Goal: Task Accomplishment & Management: Complete application form

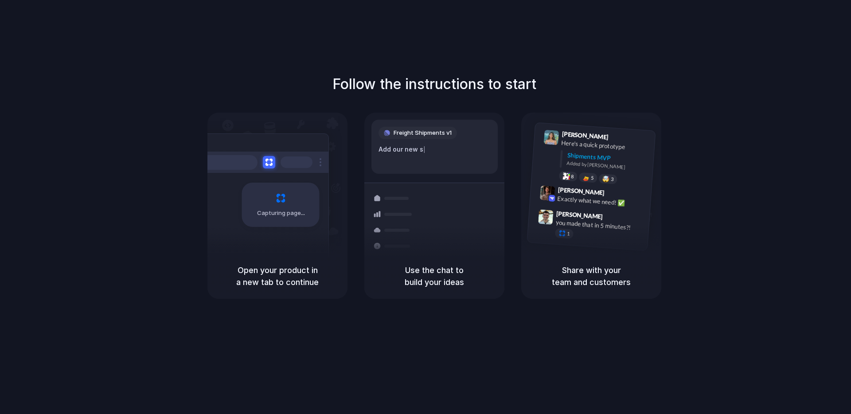
drag, startPoint x: 171, startPoint y: 74, endPoint x: 175, endPoint y: 79, distance: 6.9
click at [171, 74] on div "Follow the instructions to start Capturing page Open your product in a new tab …" at bounding box center [434, 216] width 869 height 432
click at [228, 152] on div at bounding box center [261, 162] width 133 height 21
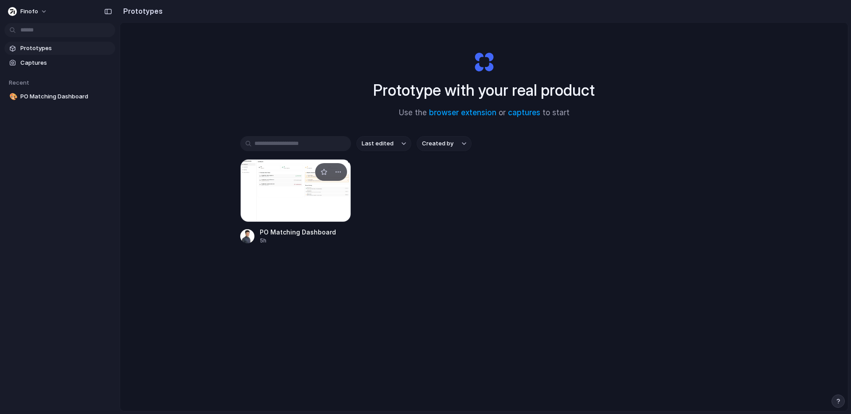
click at [295, 236] on div "PO Matching Dashboard" at bounding box center [298, 231] width 76 height 9
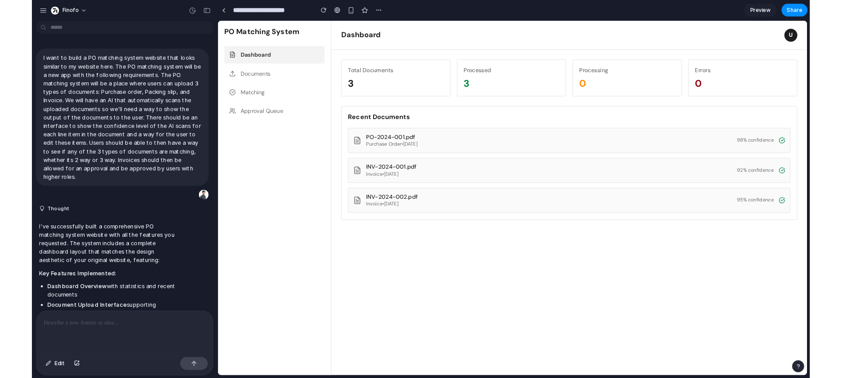
scroll to position [456, 0]
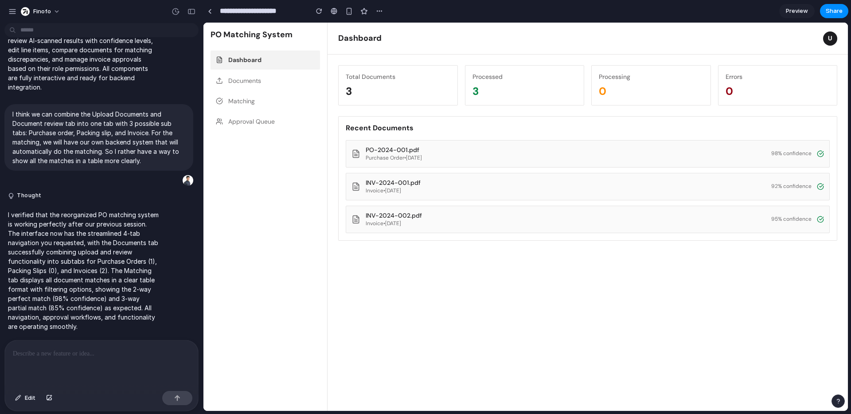
click at [406, 156] on div "Purchase Order • [DATE]" at bounding box center [394, 158] width 56 height 7
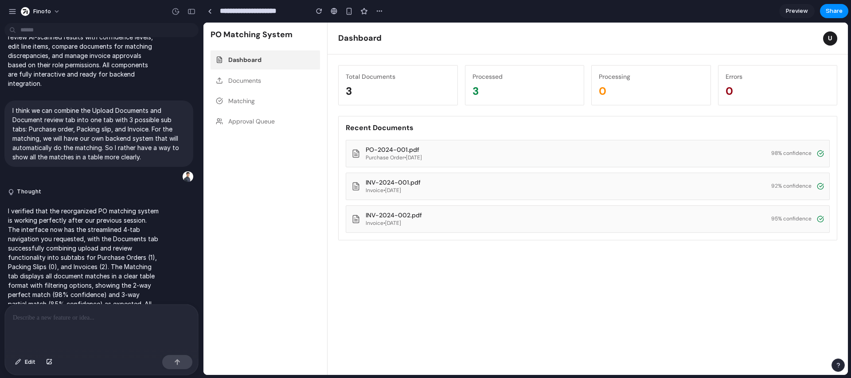
click at [243, 107] on button "Matching" at bounding box center [264, 101] width 109 height 19
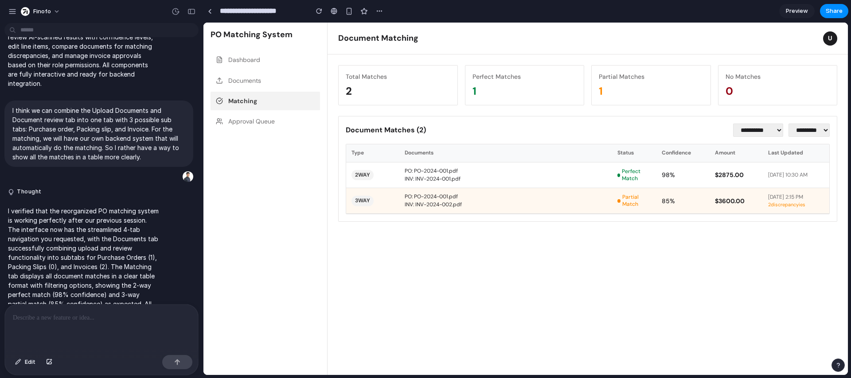
click at [245, 86] on button "Documents" at bounding box center [264, 80] width 109 height 19
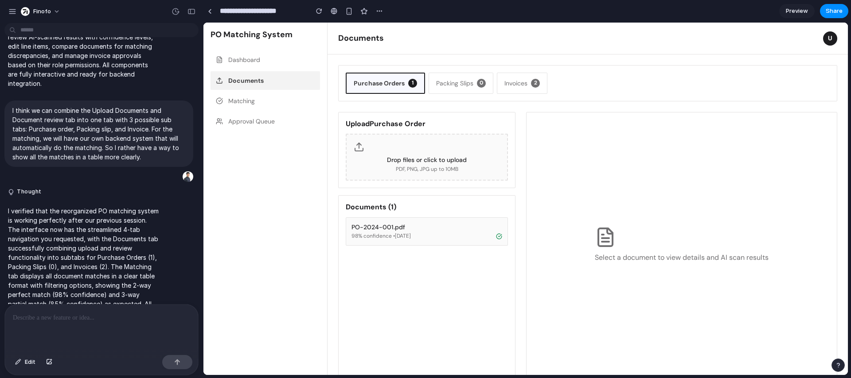
click at [458, 79] on button "Packing Slips 0" at bounding box center [461, 83] width 65 height 21
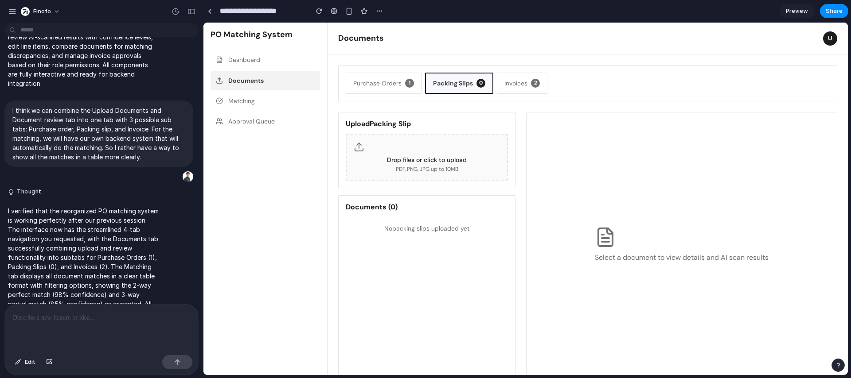
click at [437, 152] on div "Drop files or click to upload PDF, PNG, JPG up to 10MB" at bounding box center [427, 157] width 162 height 47
click at [525, 87] on button "Invoices 2" at bounding box center [522, 83] width 51 height 21
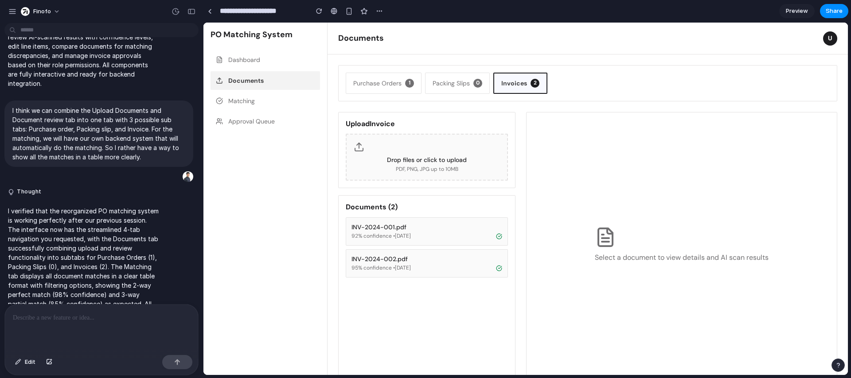
click at [397, 89] on button "Purchase Orders 1" at bounding box center [384, 83] width 76 height 21
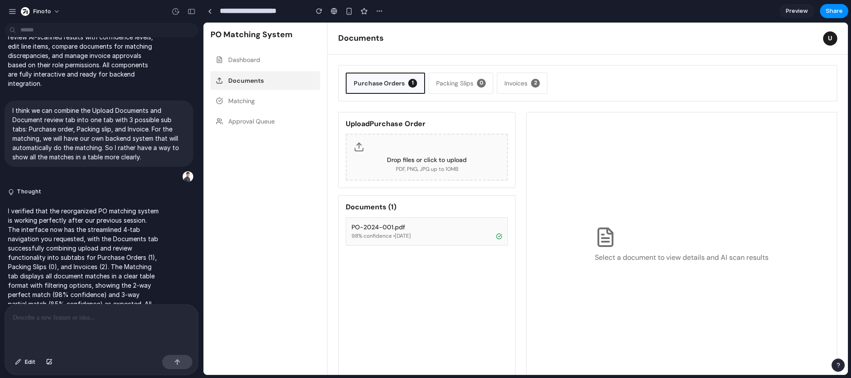
click at [237, 101] on button "Matching" at bounding box center [264, 101] width 109 height 19
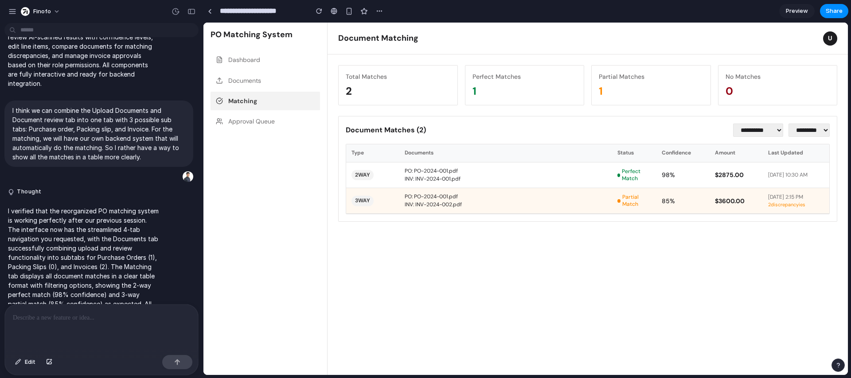
click at [236, 121] on button "Approval Queue" at bounding box center [264, 121] width 109 height 19
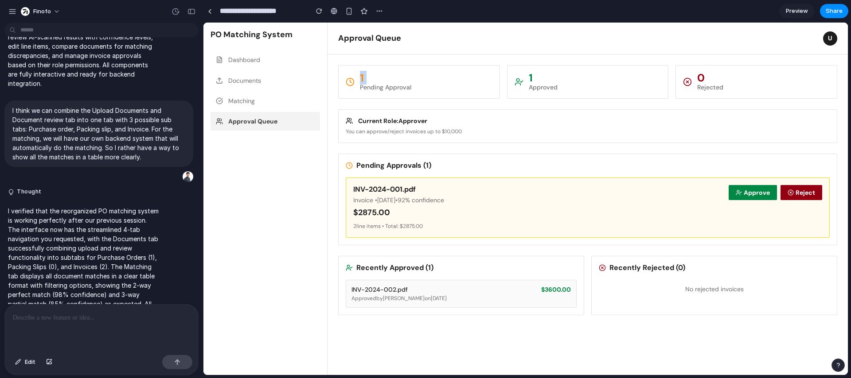
drag, startPoint x: 348, startPoint y: 86, endPoint x: 360, endPoint y: 89, distance: 12.4
click at [360, 89] on div "1 Pending Approval" at bounding box center [419, 82] width 162 height 34
click at [544, 88] on div "Approved" at bounding box center [543, 87] width 29 height 8
click at [239, 62] on button "Dashboard" at bounding box center [264, 60] width 109 height 19
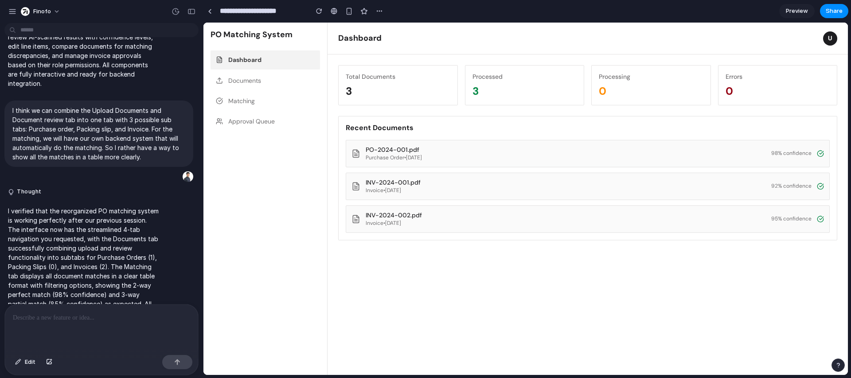
click at [233, 117] on button "Approval Queue" at bounding box center [264, 121] width 109 height 19
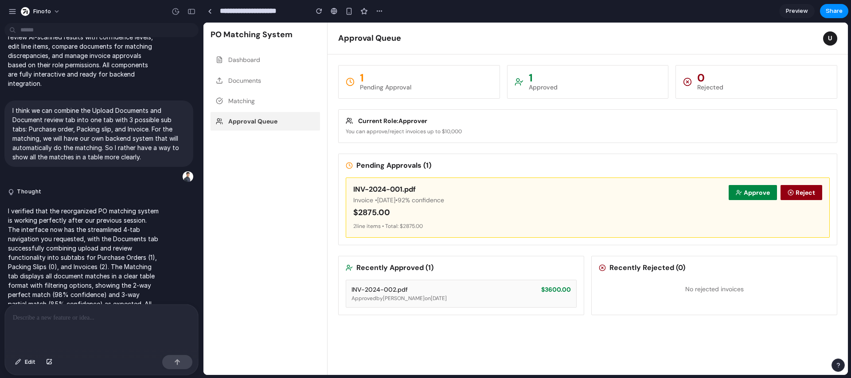
click at [66, 326] on div at bounding box center [101, 328] width 193 height 47
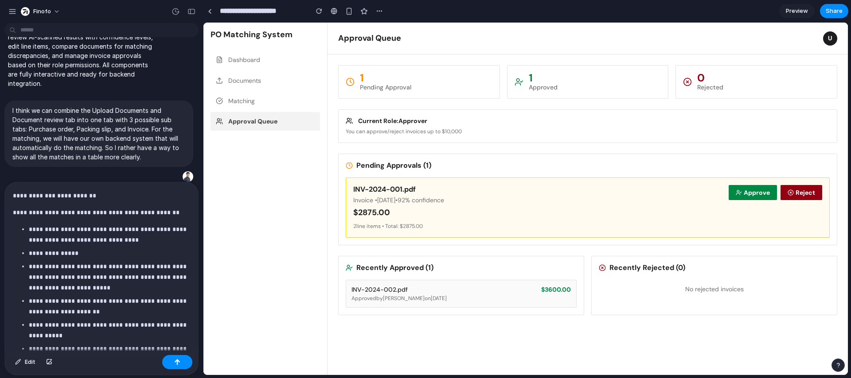
scroll to position [145, 0]
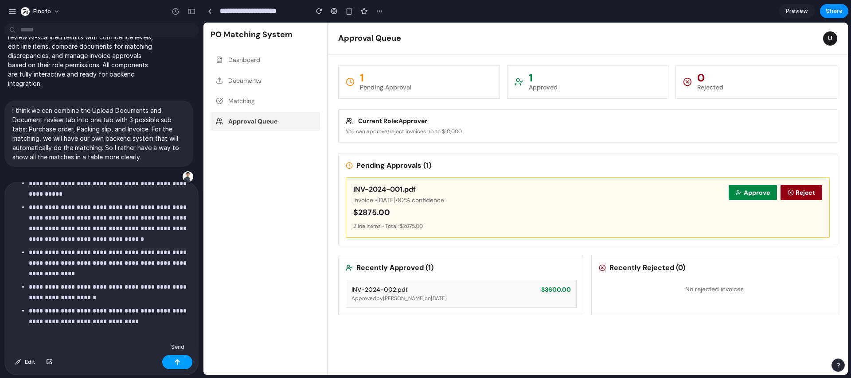
click at [175, 364] on div "button" at bounding box center [177, 362] width 6 height 6
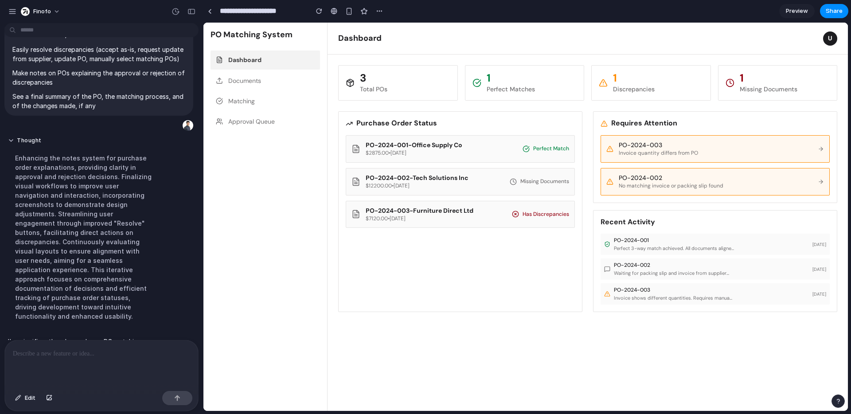
scroll to position [1458, 0]
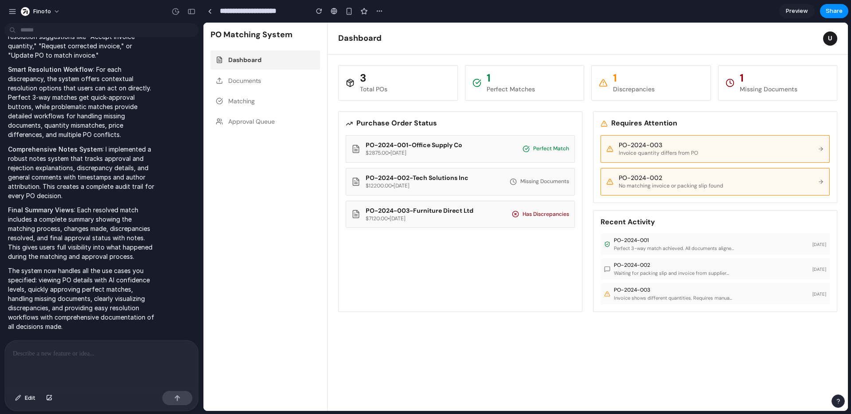
click at [685, 168] on div "PO-2024-002 No matching invoice or packing slip found" at bounding box center [714, 181] width 229 height 27
click at [679, 151] on div "Invoice quantity differs from PO" at bounding box center [716, 153] width 194 height 7
click at [260, 79] on button "Documents" at bounding box center [264, 80] width 109 height 19
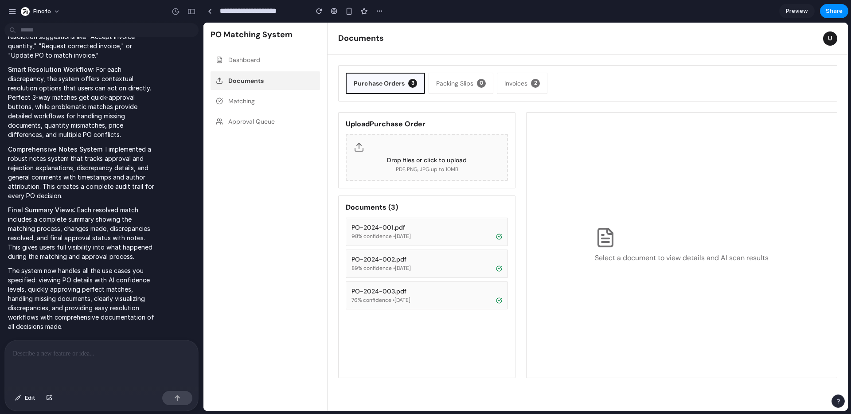
click at [258, 86] on button "Documents" at bounding box center [264, 80] width 109 height 19
click at [256, 92] on button "Matching" at bounding box center [264, 101] width 109 height 19
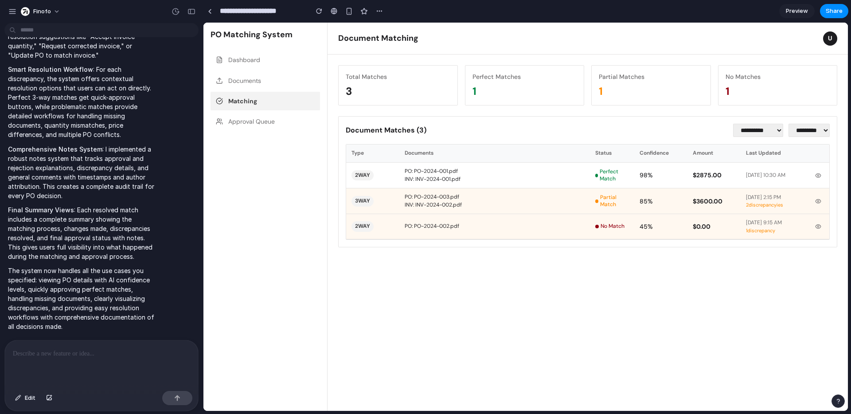
click at [555, 214] on div "PO: PO-2024-003.pdf INV: INV-2024-002.pdf" at bounding box center [494, 200] width 191 height 25
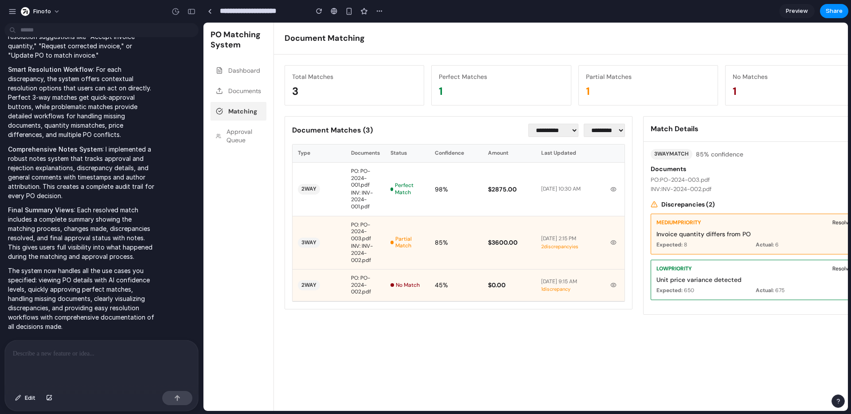
click at [555, 193] on div "[DATE] 10:30 AM" at bounding box center [569, 189] width 56 height 7
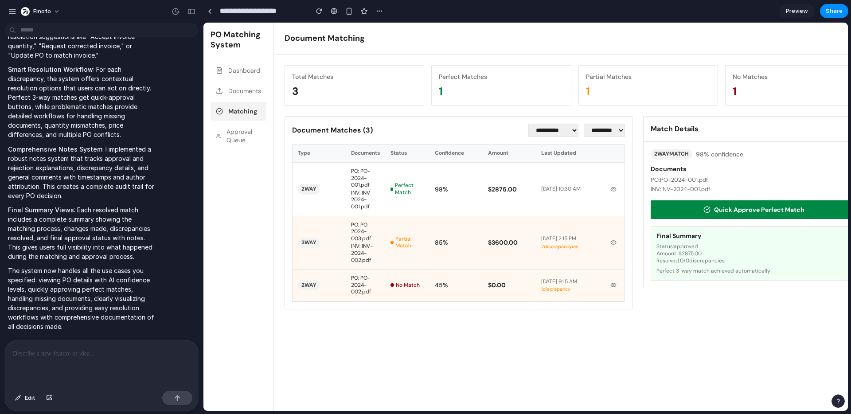
click at [674, 208] on button "Quick Approve Perfect Match" at bounding box center [754, 209] width 206 height 19
click at [664, 237] on h4 "Final Summary" at bounding box center [753, 236] width 195 height 8
click at [538, 233] on div "[DATE] 2:15 PM 2 discrepancy ies" at bounding box center [569, 242] width 66 height 53
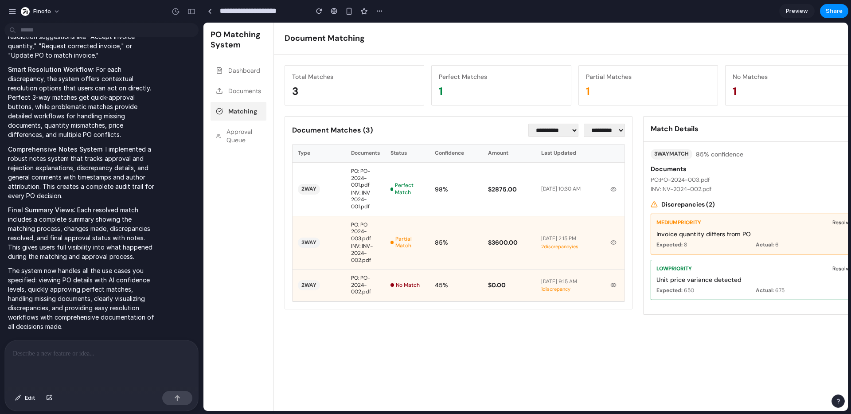
click at [616, 242] on icon at bounding box center [613, 242] width 6 height 6
click at [616, 244] on icon at bounding box center [613, 242] width 6 height 6
click at [577, 301] on div "[DATE] 9:15 AM 1 discrepancy" at bounding box center [569, 284] width 66 height 31
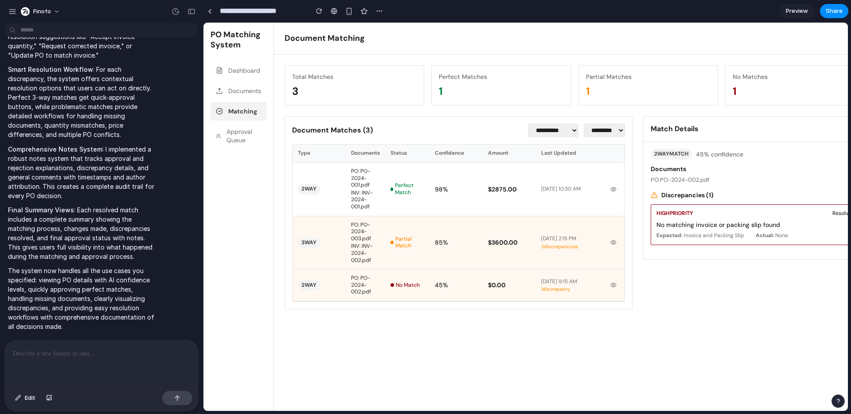
click at [252, 146] on button "Approval Queue" at bounding box center [238, 135] width 56 height 27
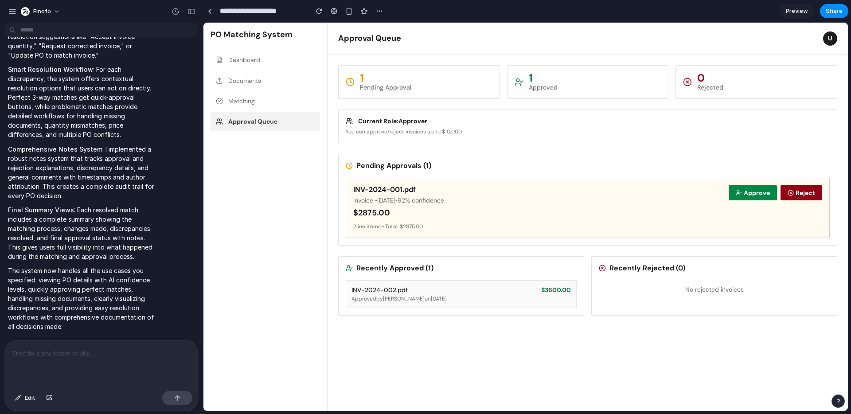
click at [510, 309] on div "Recently Approved ( 1 ) INV-2024-002.pdf $ 3600.00 Approved by [PERSON_NAME] on…" at bounding box center [461, 286] width 246 height 60
click at [505, 302] on div "INV-2024-002.pdf $ 3600.00 Approved by [PERSON_NAME] on [DATE]" at bounding box center [461, 294] width 231 height 28
click at [471, 237] on div "Pending Approvals ( 1 ) INV-2024-001.pdf Invoice • [DATE] • 92 % confidence $ 2…" at bounding box center [587, 200] width 499 height 92
click at [739, 190] on icon at bounding box center [739, 193] width 6 height 6
click at [271, 66] on button "Dashboard" at bounding box center [264, 60] width 109 height 19
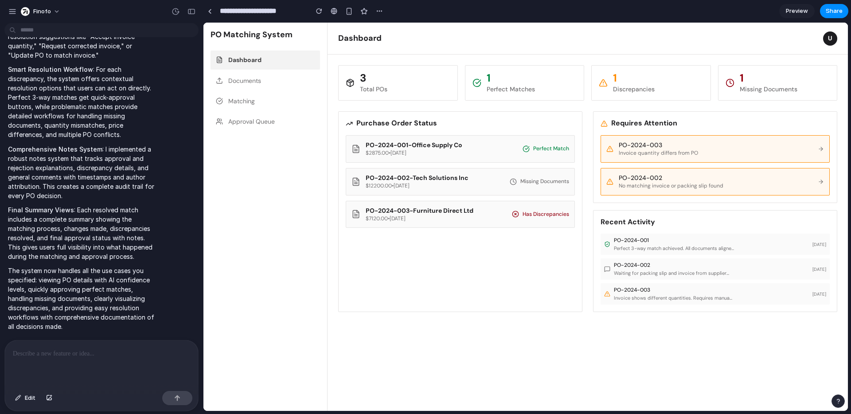
drag, startPoint x: 814, startPoint y: 151, endPoint x: 822, endPoint y: 152, distance: 7.3
click at [820, 152] on div "PO-2024-003 Invoice quantity differs from PO" at bounding box center [714, 148] width 229 height 27
click at [825, 153] on div "PO-2024-003 Invoice quantity differs from PO" at bounding box center [714, 148] width 229 height 27
click at [292, 79] on button "Documents" at bounding box center [264, 80] width 109 height 19
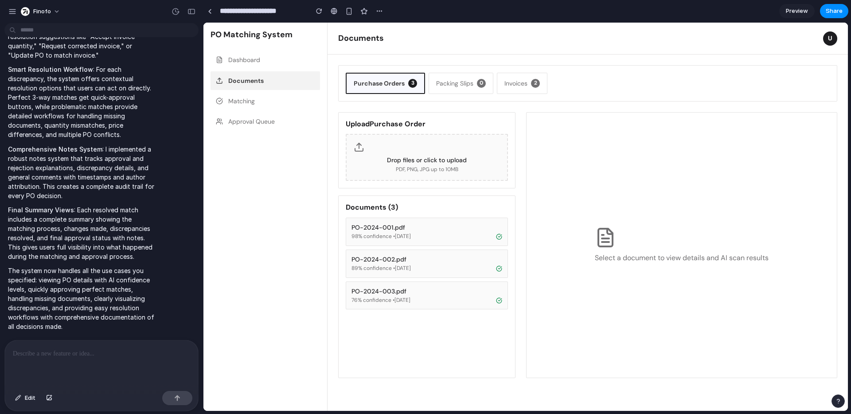
click at [257, 94] on button "Matching" at bounding box center [264, 101] width 109 height 19
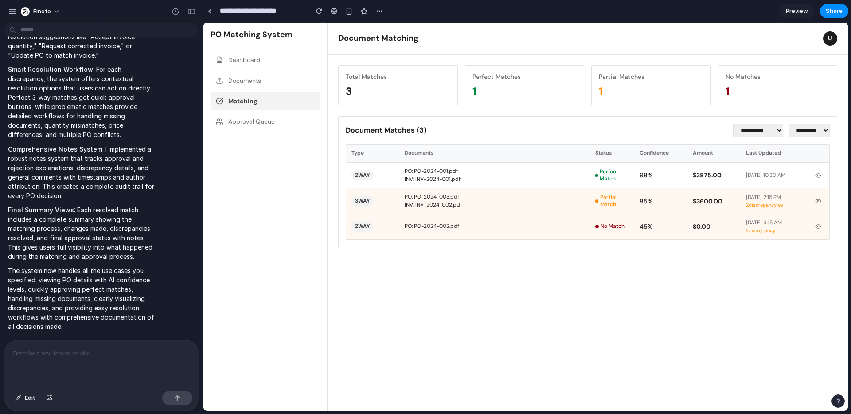
click at [499, 171] on div "PO: PO-2024-001.pdf" at bounding box center [495, 171] width 180 height 7
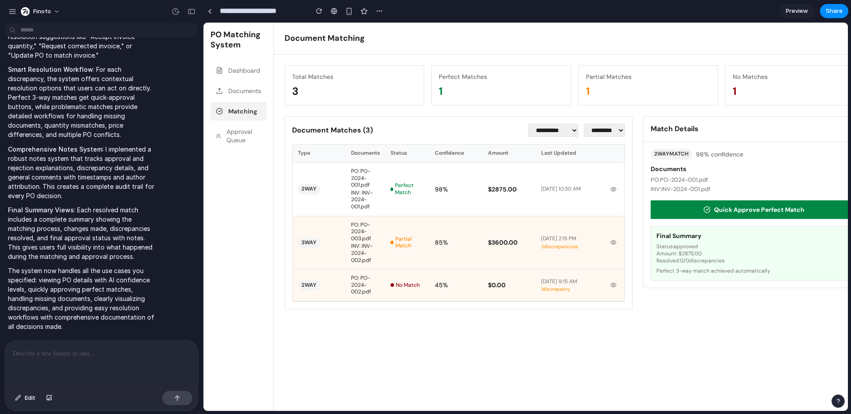
click at [672, 168] on h4 "Documents" at bounding box center [754, 169] width 206 height 8
click at [673, 180] on div "PO: PO-2024-001.pdf" at bounding box center [754, 180] width 206 height 8
click at [671, 202] on button "Quick Approve Perfect Match" at bounding box center [754, 209] width 206 height 19
click at [584, 193] on div "[DATE] 10:30 AM" at bounding box center [569, 189] width 56 height 7
click at [37, 379] on div at bounding box center [101, 363] width 193 height 47
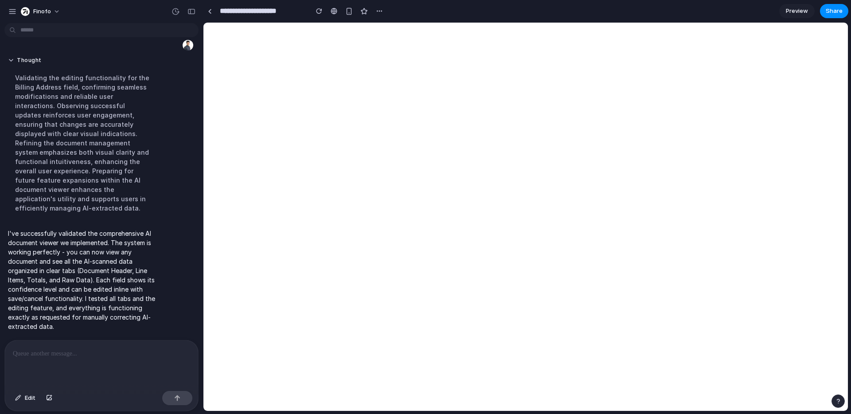
scroll to position [0, 0]
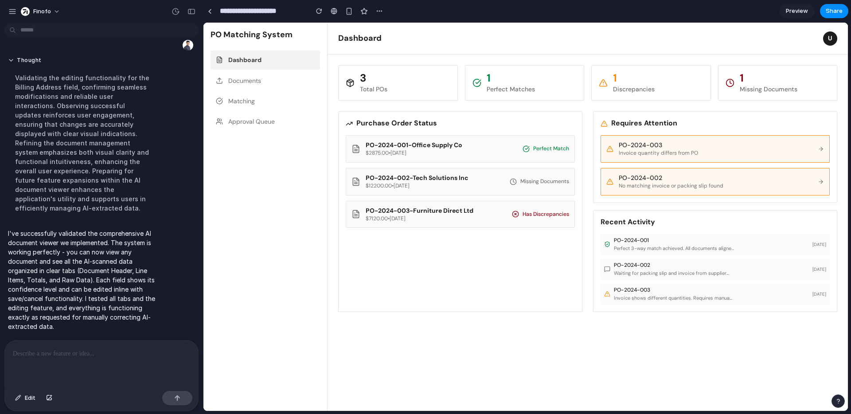
click at [729, 273] on div "Waiting for packing slip and invoice from supplier..." at bounding box center [711, 273] width 195 height 6
click at [701, 250] on div "Perfect 3-way match achieved. All documents aligne..." at bounding box center [711, 248] width 195 height 6
click at [240, 81] on button "Documents" at bounding box center [264, 80] width 109 height 19
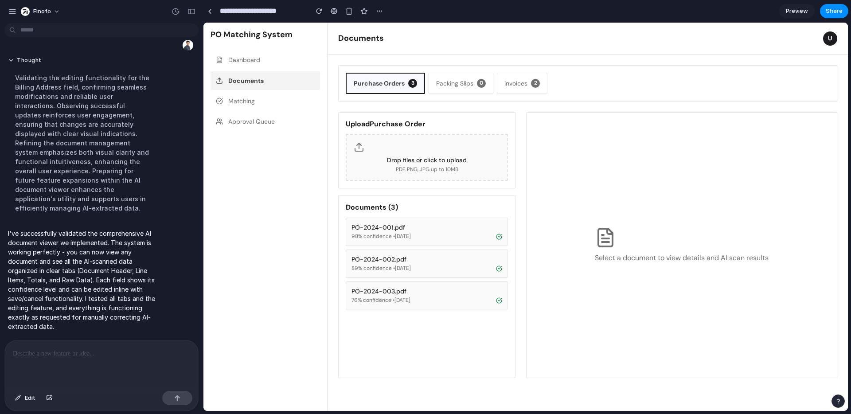
click at [486, 87] on button "Packing Slips 0" at bounding box center [461, 83] width 65 height 21
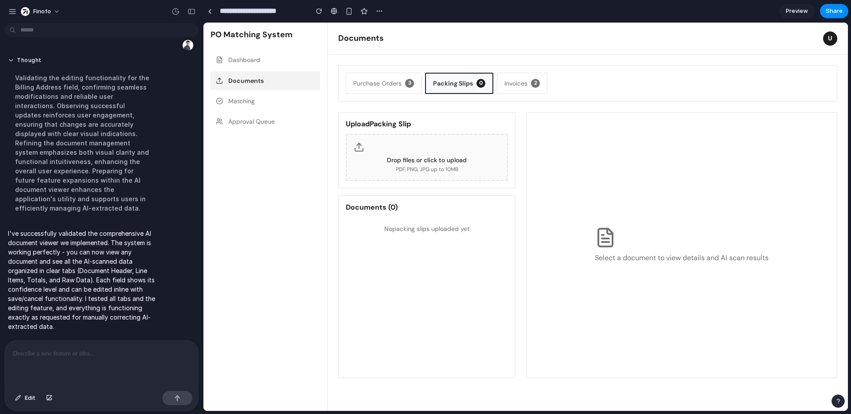
click at [501, 82] on button "Invoices 2" at bounding box center [522, 83] width 51 height 21
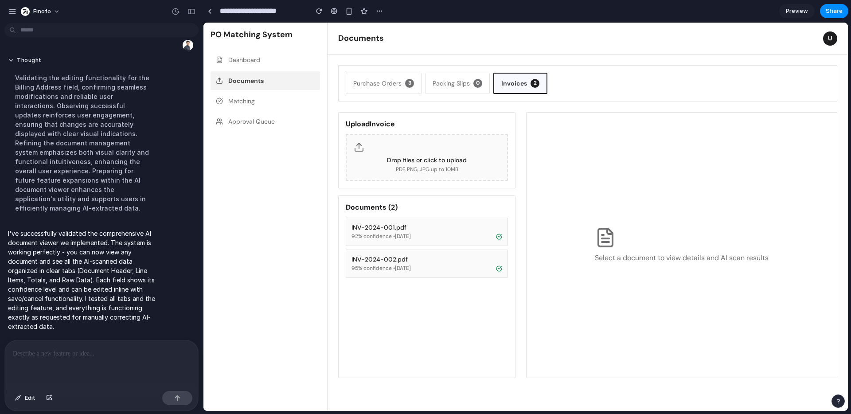
click at [400, 80] on button "Purchase Orders 3" at bounding box center [384, 83] width 76 height 21
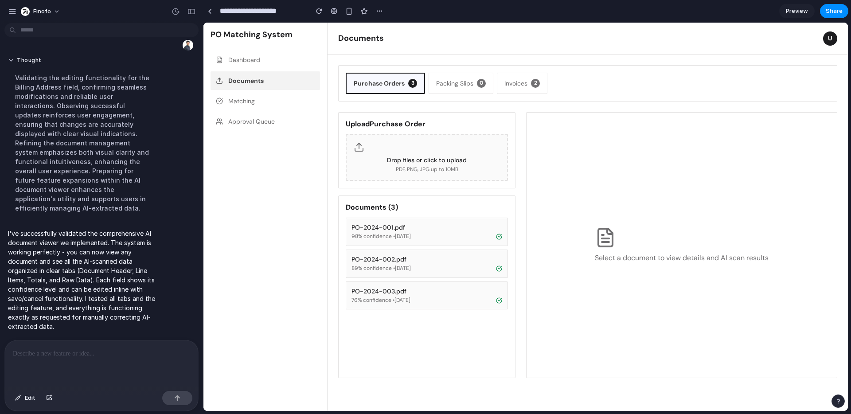
click at [273, 98] on button "Matching" at bounding box center [264, 101] width 109 height 19
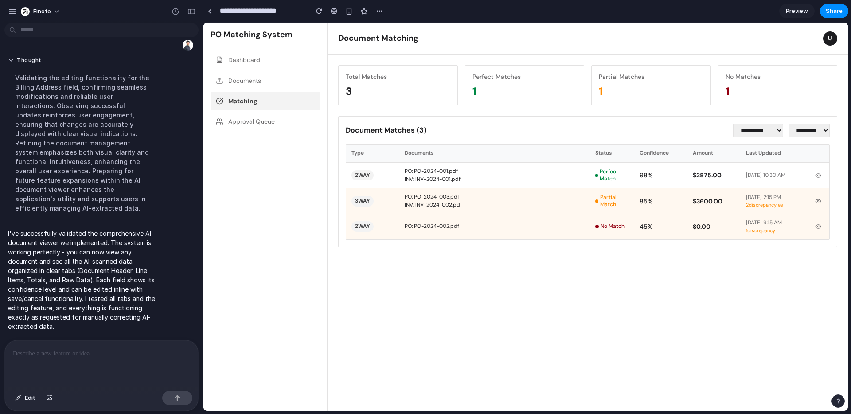
click at [260, 112] on nav "Dashboard Documents Matching Approval Queue" at bounding box center [264, 227] width 109 height 353
click at [254, 120] on button "Approval Queue" at bounding box center [264, 121] width 109 height 19
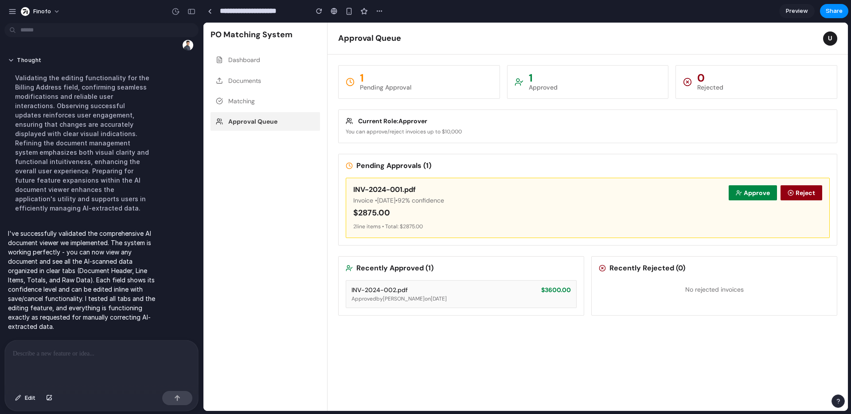
click at [255, 104] on button "Matching" at bounding box center [264, 101] width 109 height 19
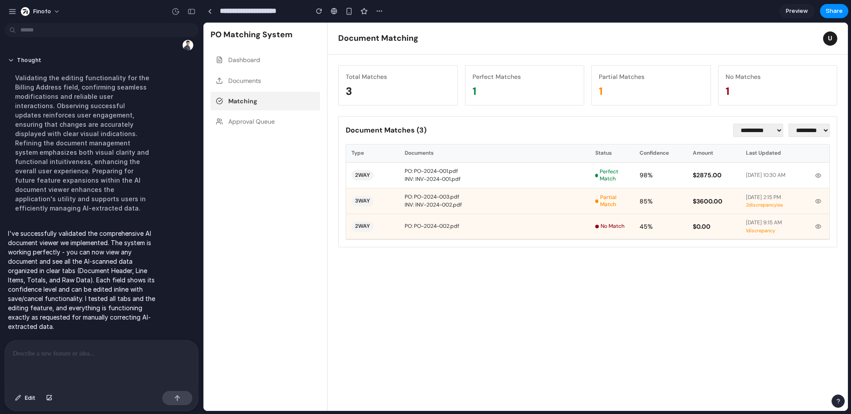
scroll to position [1555, 0]
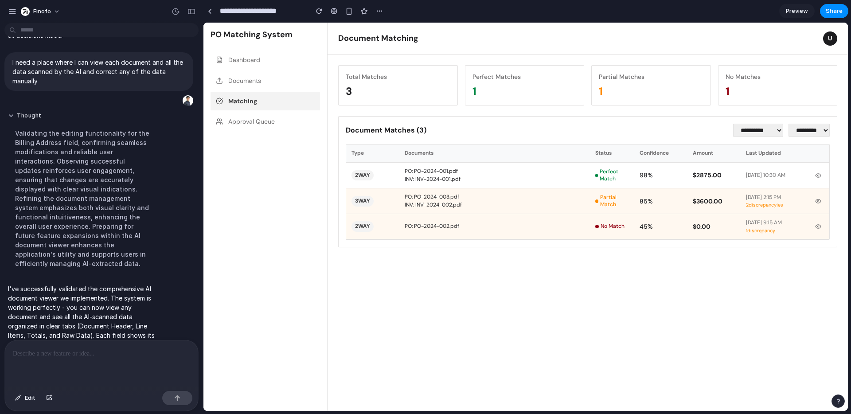
drag, startPoint x: 646, startPoint y: 217, endPoint x: 543, endPoint y: 179, distance: 109.2
click at [643, 214] on div "Type Documents Status Confidence Amount Last Updated 2WAY PO: PO-2024-001.pdf I…" at bounding box center [588, 192] width 484 height 96
click at [466, 174] on div "PO: PO-2024-001.pdf" at bounding box center [495, 171] width 180 height 7
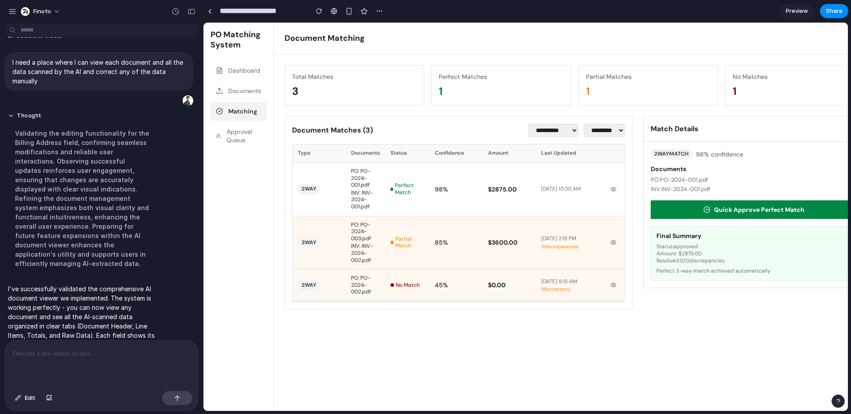
click at [447, 174] on div "98 %" at bounding box center [455, 189] width 53 height 53
click at [693, 173] on div "Documents PO: PO-2024-001.pdf INV: INV-2024-001.pdf" at bounding box center [754, 179] width 206 height 28
click at [732, 209] on button "Quick Approve Perfect Match" at bounding box center [754, 209] width 206 height 19
click at [672, 153] on span "2WAY MATCH" at bounding box center [672, 154] width 42 height 11
click at [221, 101] on nav "Dashboard Documents Matching Approval Queue" at bounding box center [238, 232] width 56 height 343
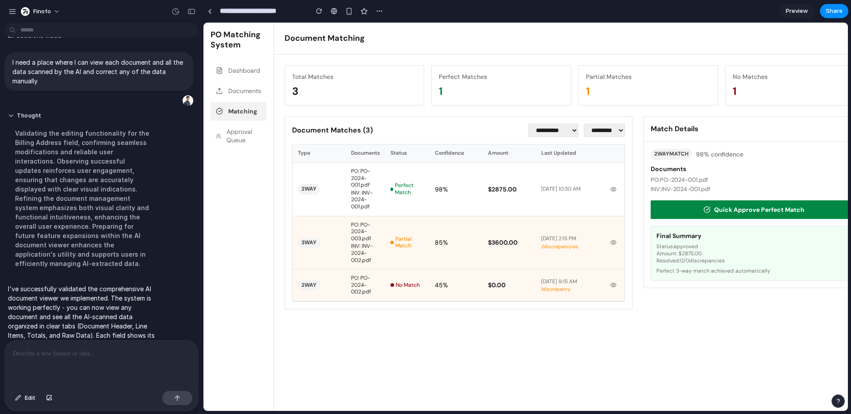
click at [223, 95] on button "Documents" at bounding box center [238, 91] width 56 height 19
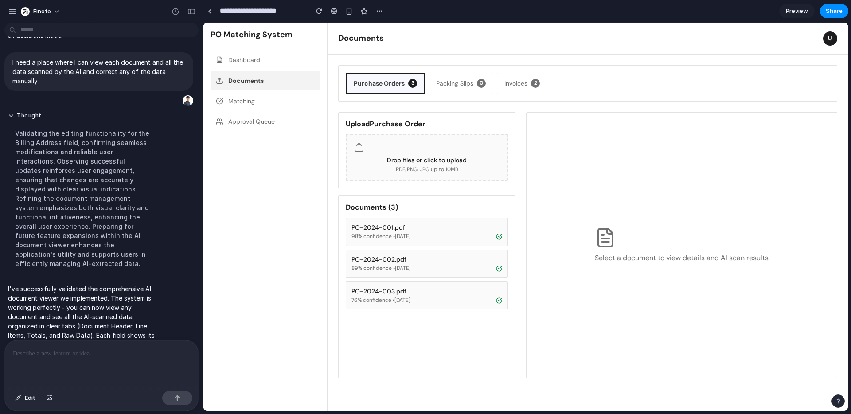
click at [423, 247] on div "PO-2024-001.pdf 98 % confidence • [DATE] PO-2024-002.pdf 89 % confidence • [DAT…" at bounding box center [427, 264] width 162 height 92
click at [411, 235] on span "98 % confidence • [DATE]" at bounding box center [380, 236] width 59 height 7
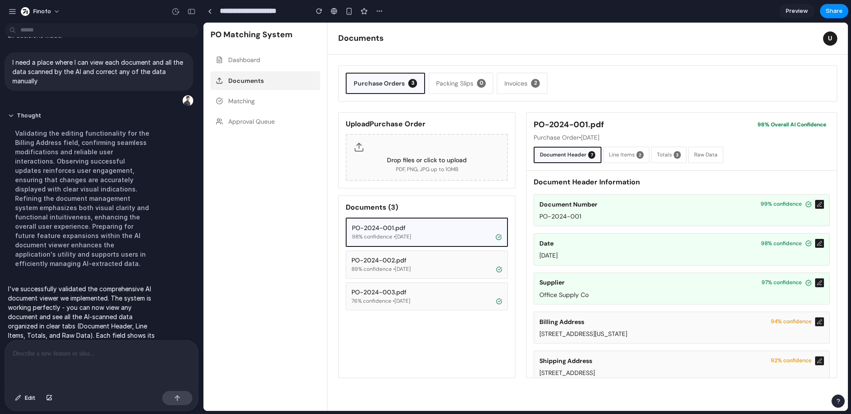
click at [411, 237] on span "98 % confidence • [DATE]" at bounding box center [381, 237] width 59 height 7
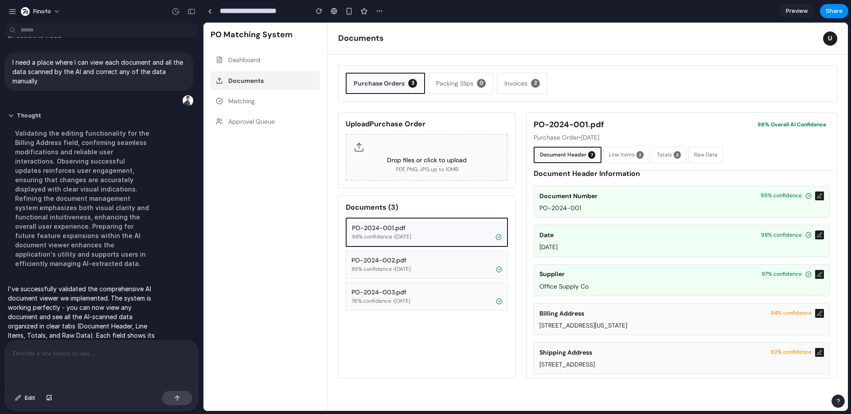
scroll to position [0, 0]
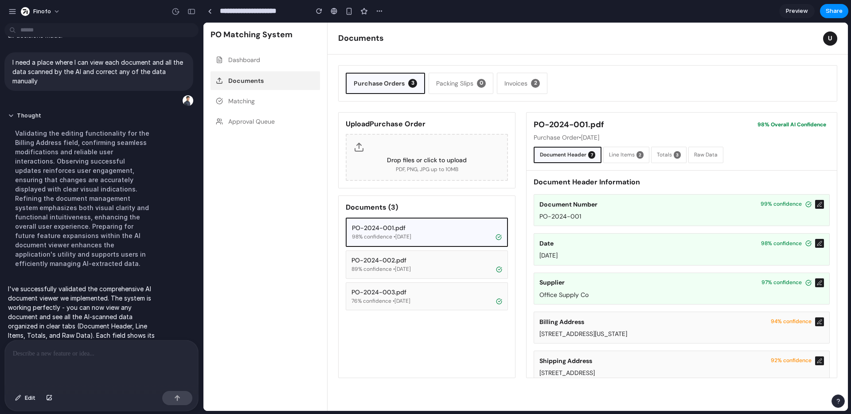
click at [646, 213] on div "PO-2024-001" at bounding box center [681, 216] width 284 height 8
click at [815, 204] on button at bounding box center [819, 204] width 9 height 9
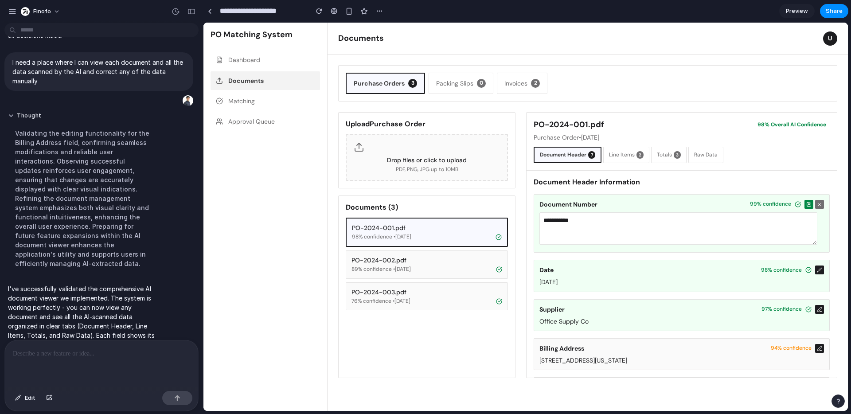
click at [817, 203] on icon at bounding box center [819, 204] width 5 height 5
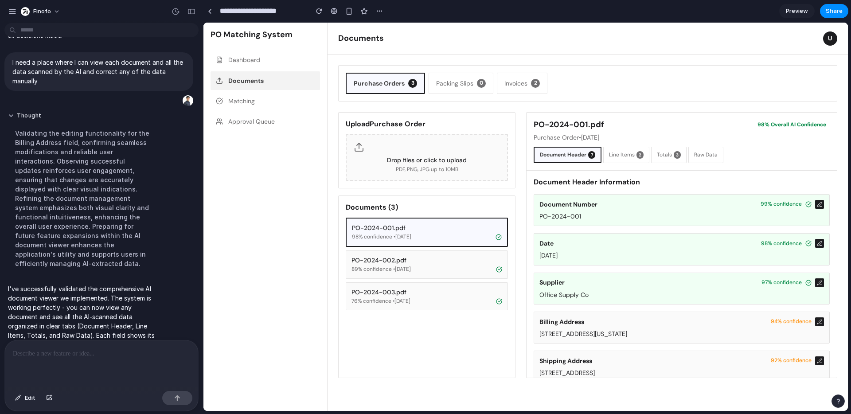
click at [634, 158] on button "Line Items 2" at bounding box center [626, 155] width 46 height 16
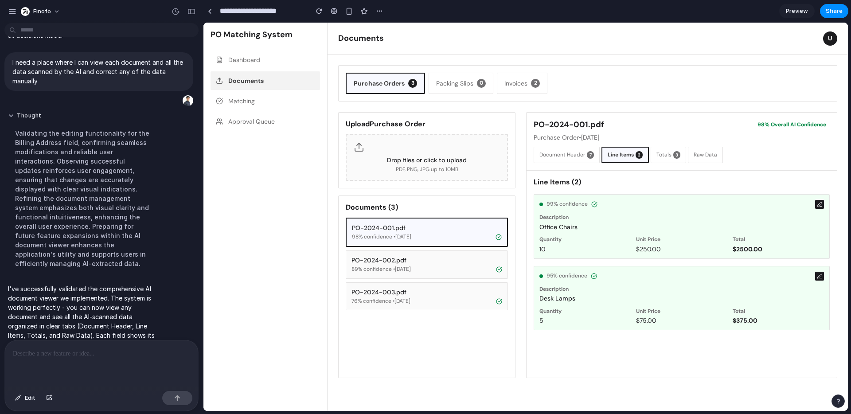
click at [594, 161] on button "Document Header 7" at bounding box center [567, 155] width 66 height 16
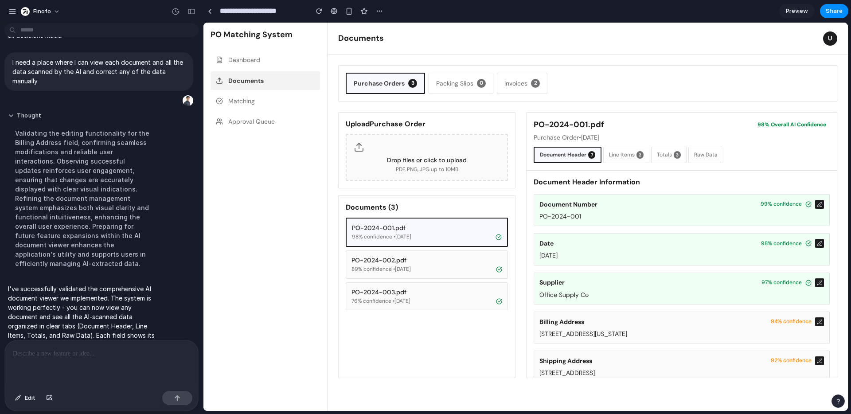
click at [584, 159] on button "Document Header 7" at bounding box center [568, 155] width 68 height 16
click at [643, 153] on span "2" at bounding box center [639, 155] width 7 height 8
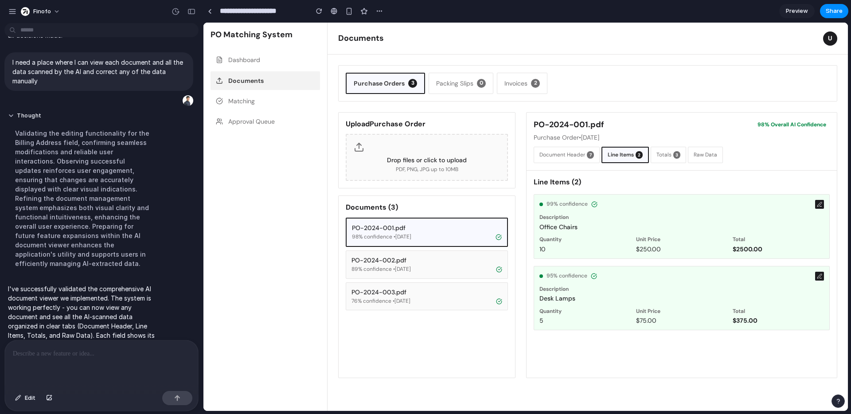
click at [658, 152] on button "Totals 3" at bounding box center [668, 155] width 35 height 16
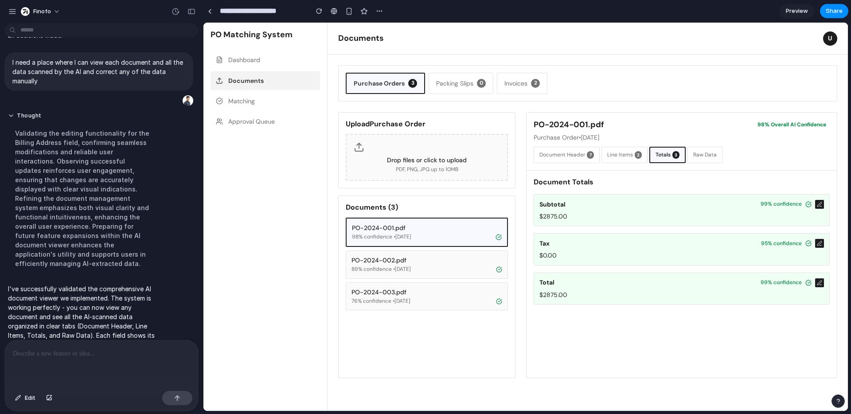
click at [698, 153] on button "Raw Data" at bounding box center [704, 155] width 35 height 16
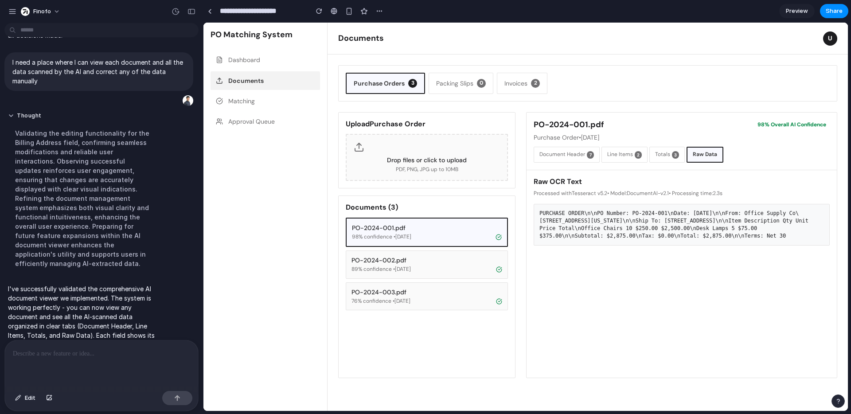
click at [668, 154] on button "Totals 3" at bounding box center [666, 155] width 35 height 16
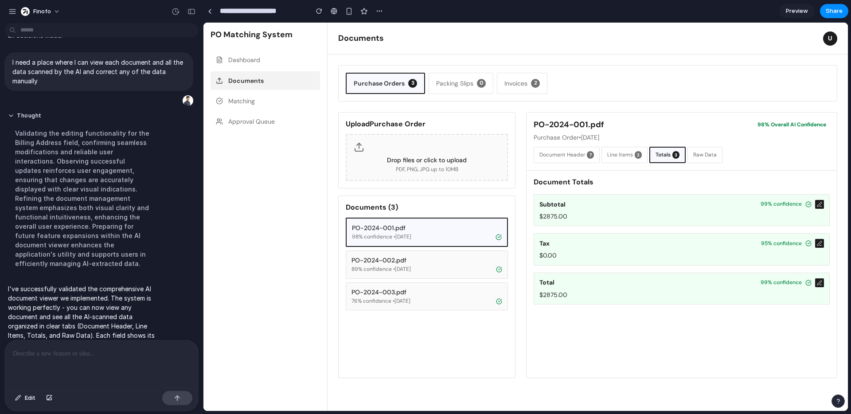
click at [243, 100] on button "Matching" at bounding box center [264, 101] width 109 height 19
click at [243, 81] on button "Documents" at bounding box center [264, 80] width 109 height 19
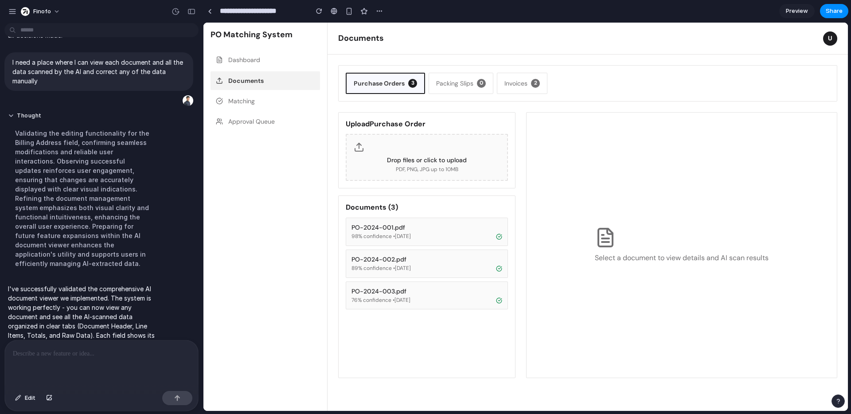
click at [239, 64] on button "Dashboard" at bounding box center [264, 60] width 109 height 19
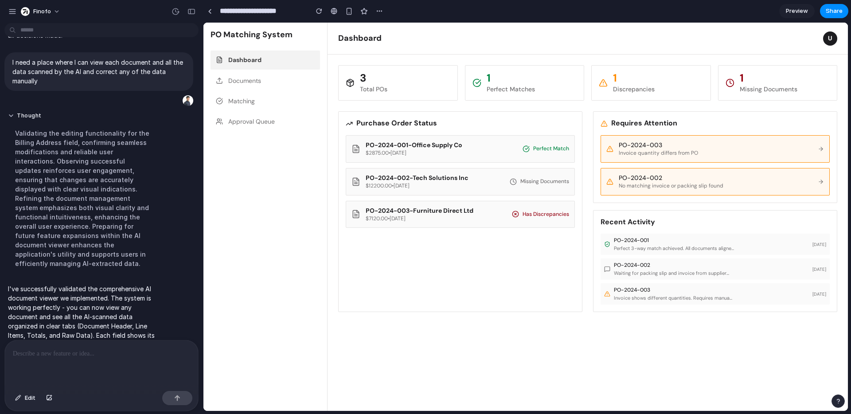
click at [239, 82] on button "Documents" at bounding box center [264, 80] width 109 height 19
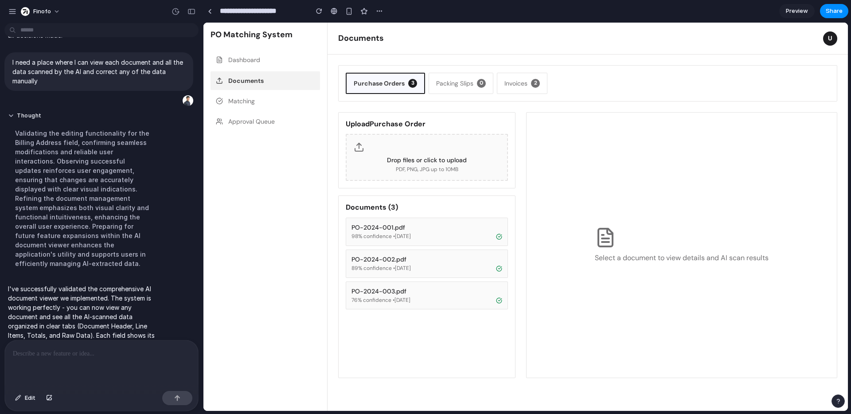
click at [418, 229] on div "PO-2024-001.pdf" at bounding box center [426, 227] width 151 height 8
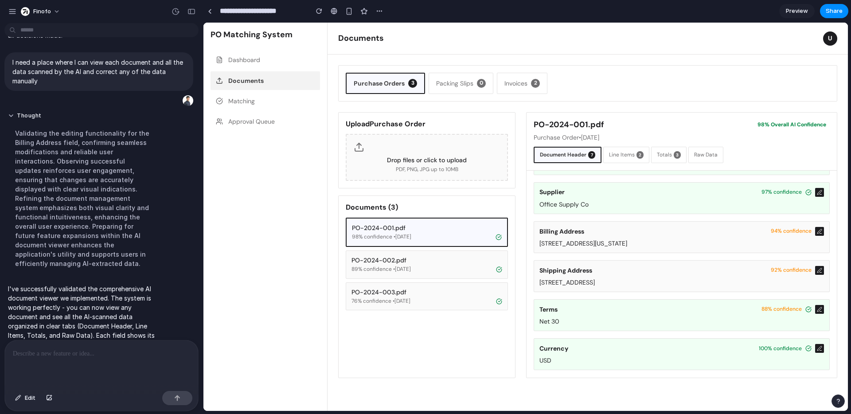
scroll to position [106, 0]
click at [585, 309] on div "Terms 88 % confidence" at bounding box center [681, 309] width 284 height 9
click at [812, 304] on div "Terms 88 % confidence Net 30" at bounding box center [682, 315] width 296 height 32
click at [817, 307] on icon at bounding box center [819, 309] width 5 height 5
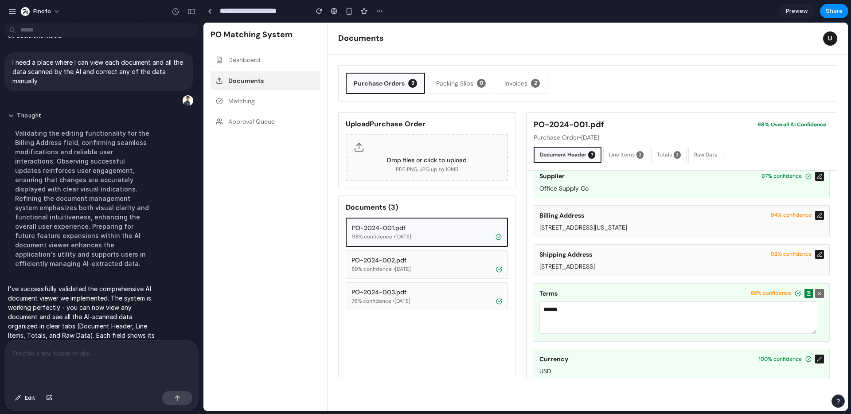
click at [817, 296] on icon at bounding box center [819, 293] width 5 height 5
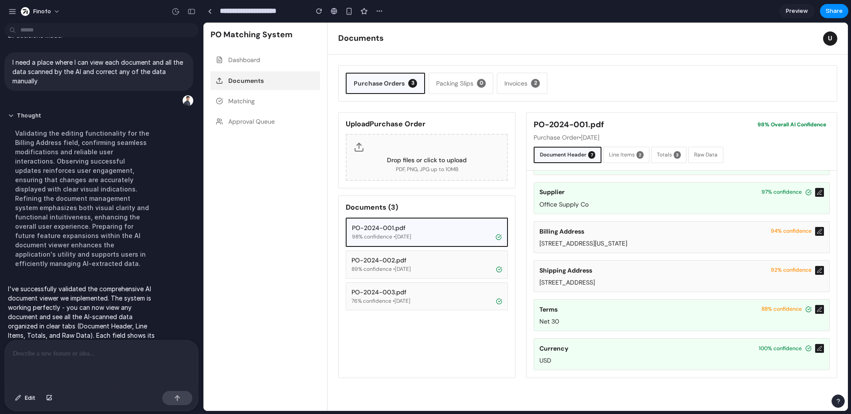
click at [638, 161] on button "Line Items 2" at bounding box center [626, 155] width 46 height 16
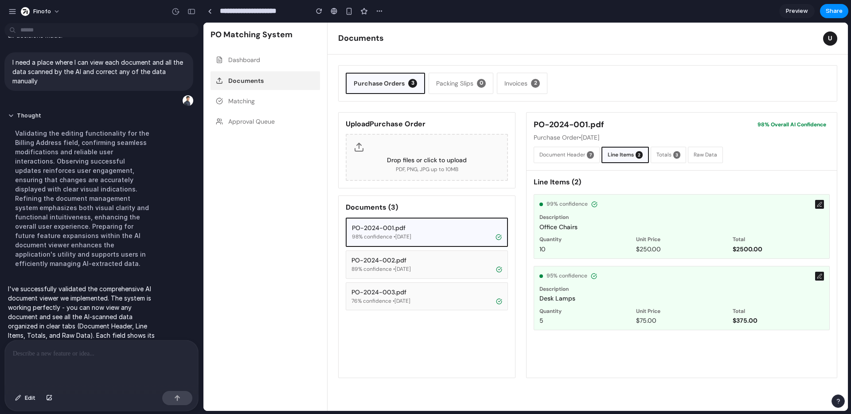
scroll to position [0, 0]
click at [660, 152] on button "Totals 3" at bounding box center [668, 155] width 35 height 16
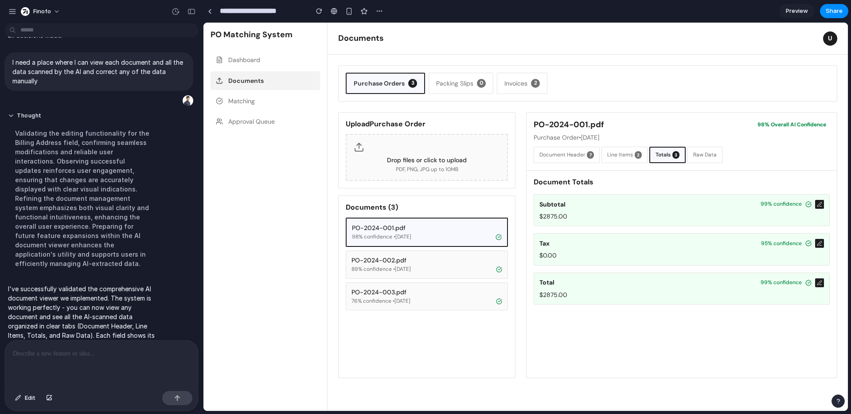
click at [637, 155] on span "2" at bounding box center [638, 155] width 7 height 8
